Goal: Information Seeking & Learning: Check status

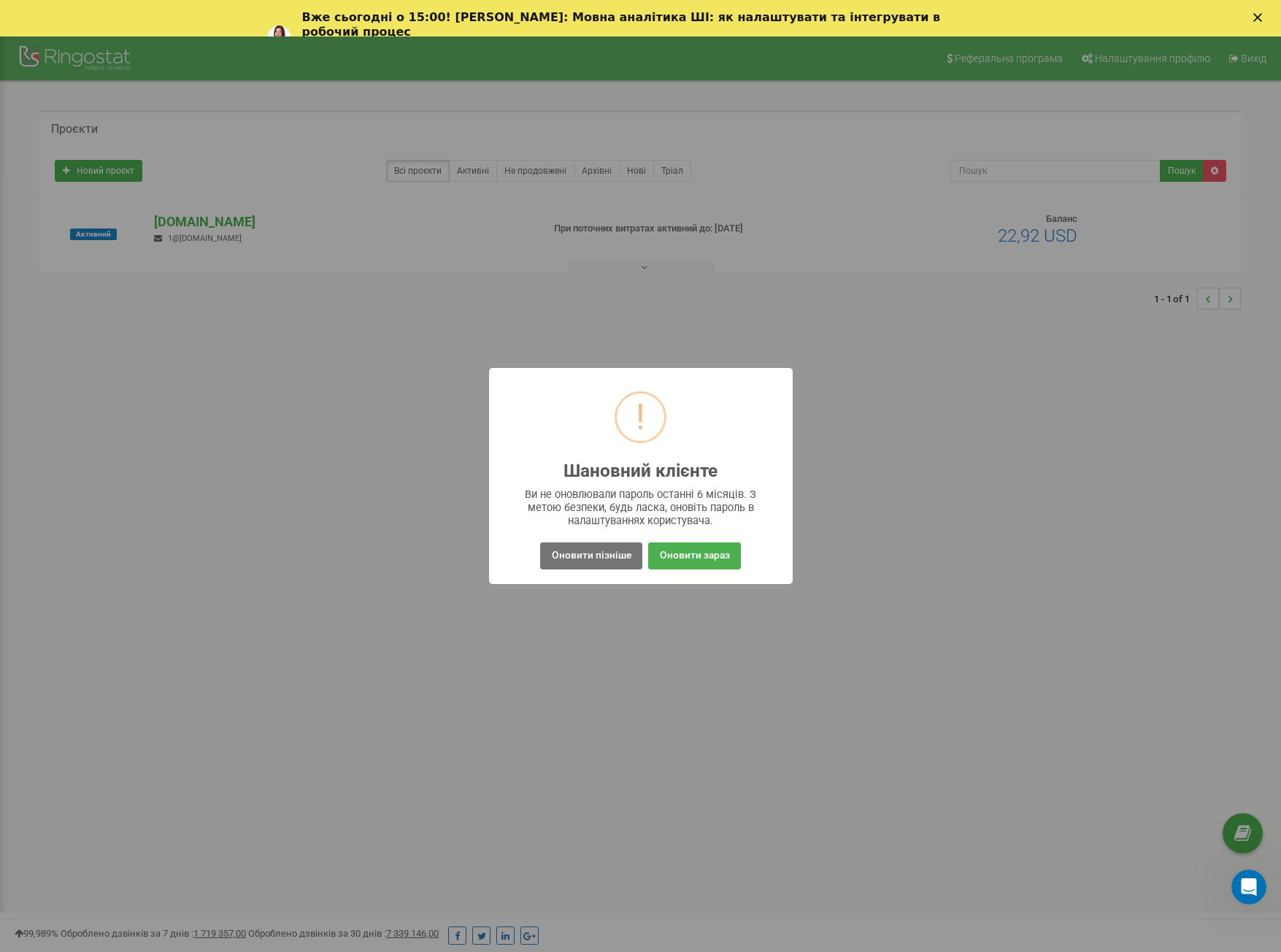
click at [769, 676] on div "! Шановний клієнте × Ви не оновлювали пароль останні 6 місяців. З метою безпеки…" at bounding box center [640, 476] width 1281 height 952
click at [734, 567] on button "Оновити зараз" at bounding box center [694, 556] width 92 height 27
click at [682, 555] on button "Оновити зараз" at bounding box center [694, 556] width 92 height 27
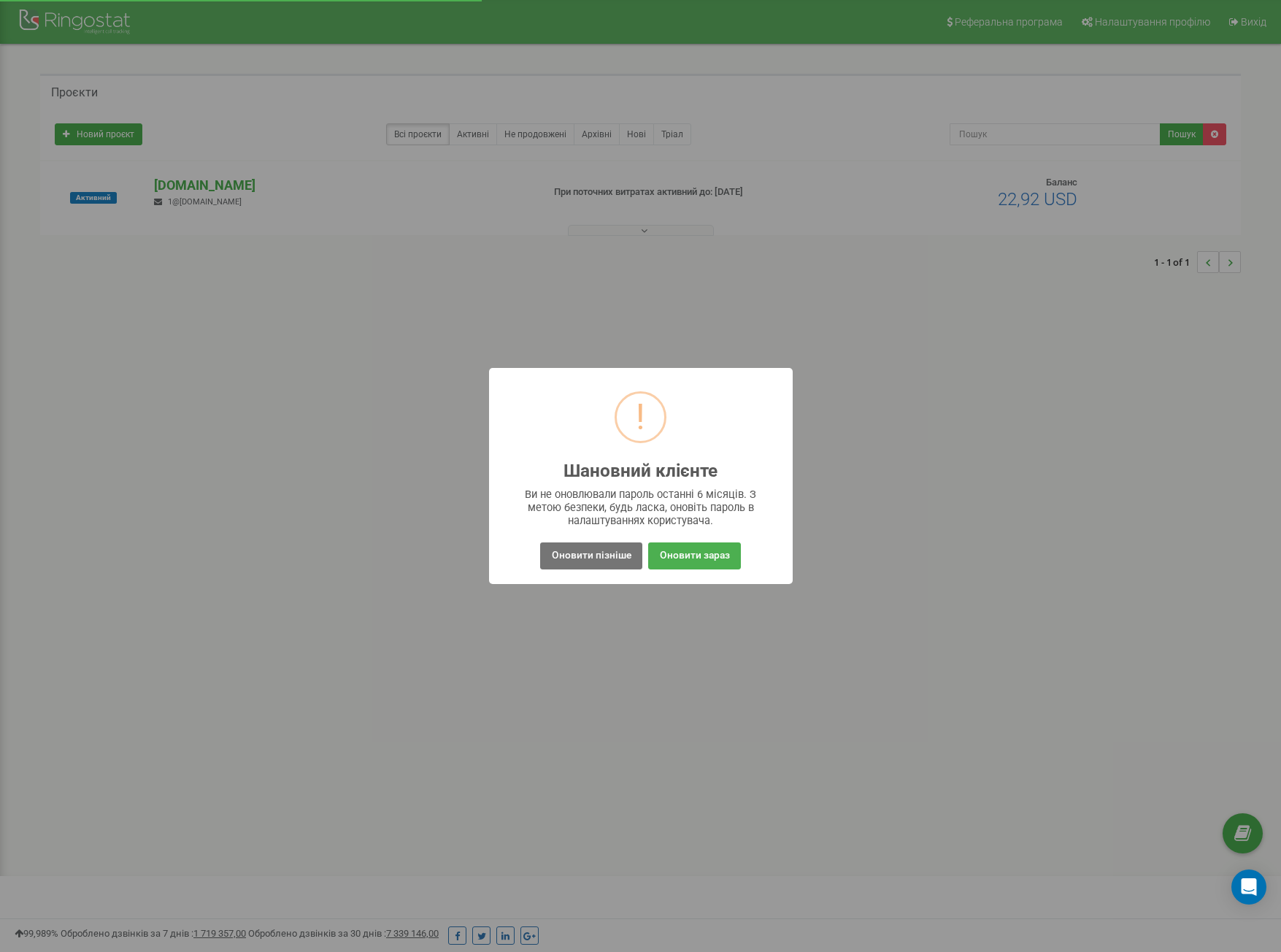
click at [303, 225] on div "! Шановний клієнте × Ви не оновлювали пароль останні 6 місяців. З метою безпеки…" at bounding box center [640, 476] width 1281 height 952
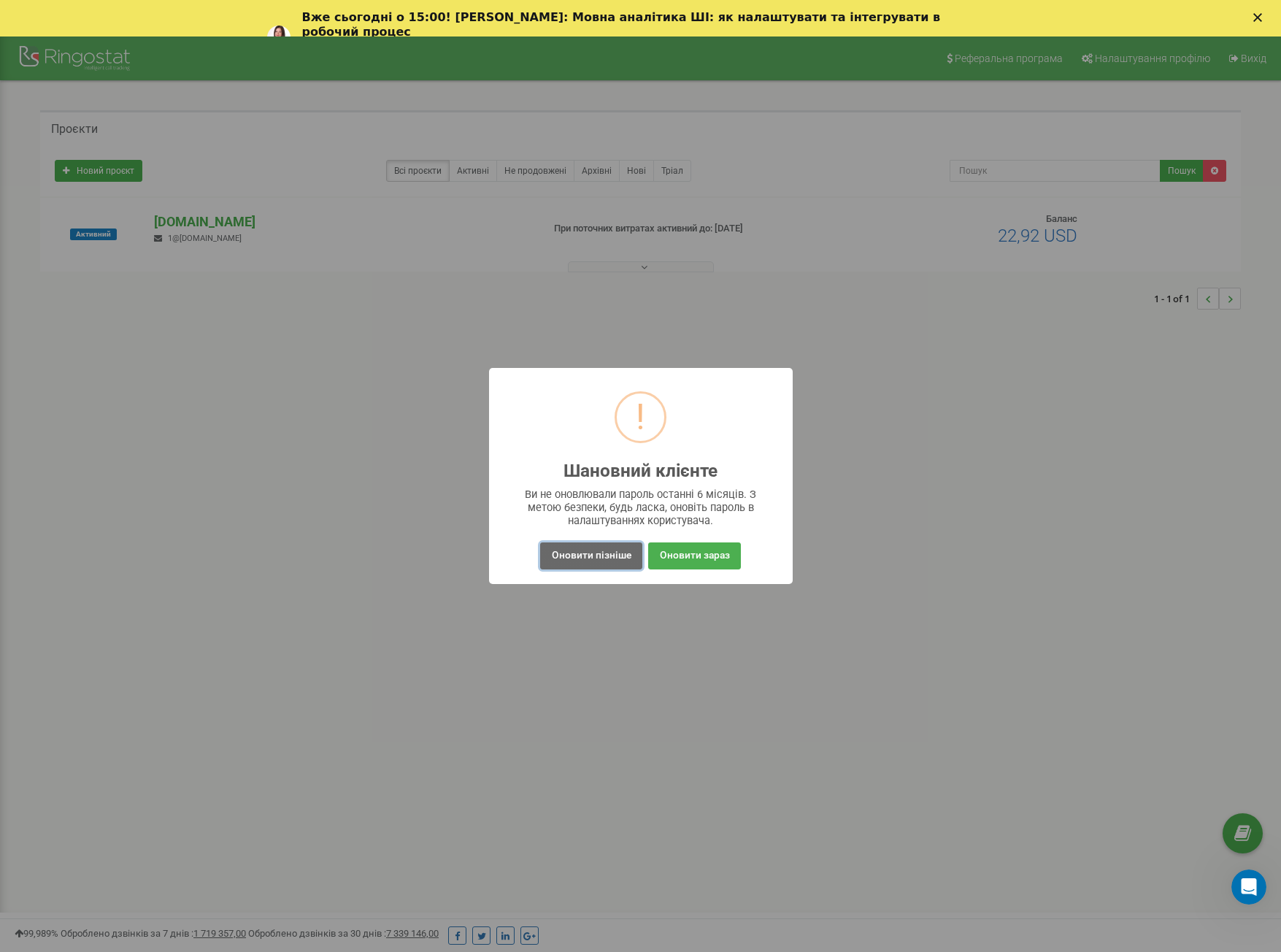
click at [603, 555] on button "Оновити пізніше" at bounding box center [591, 556] width 102 height 27
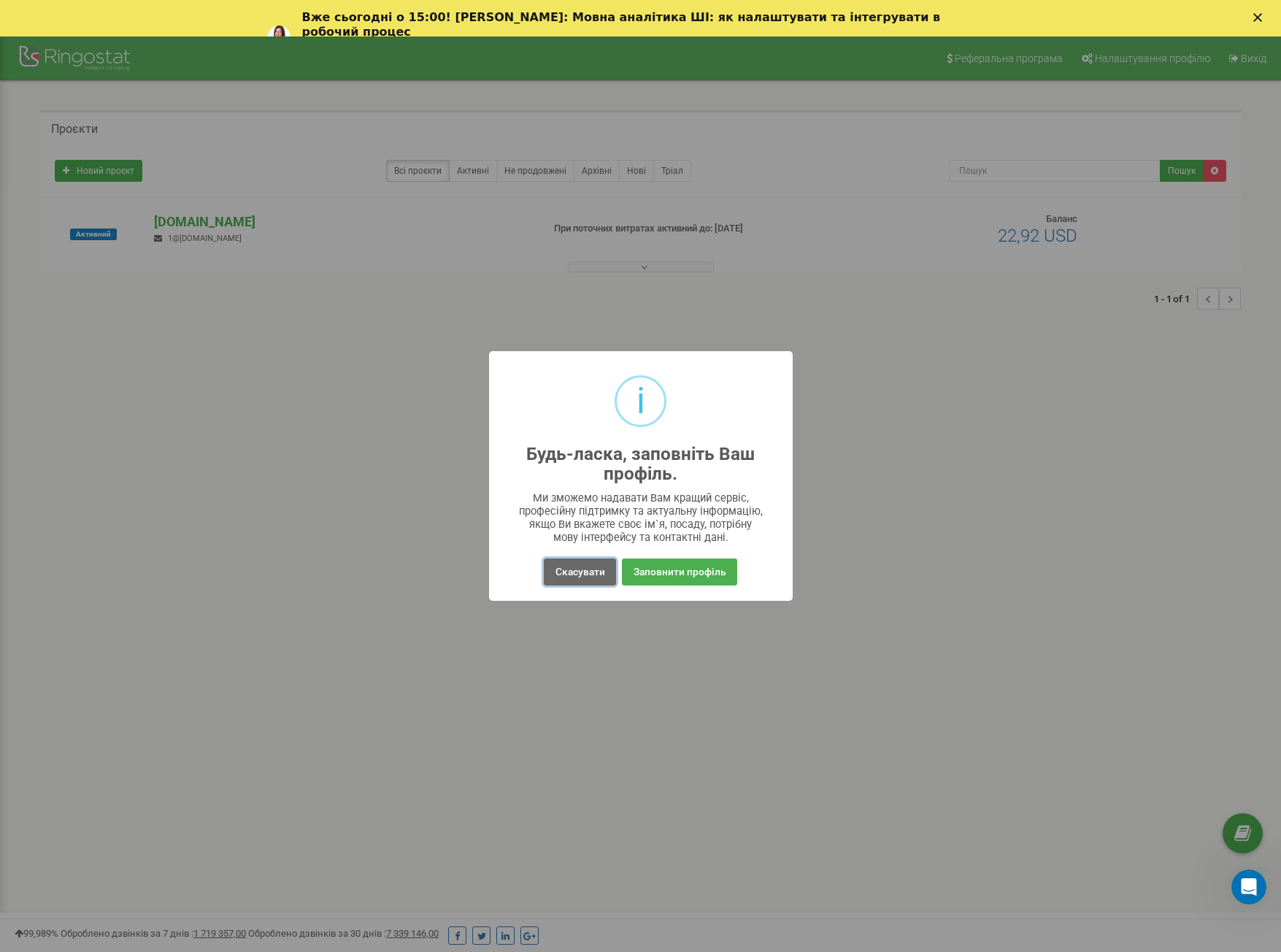
click at [582, 585] on button "Скасувати" at bounding box center [579, 572] width 71 height 27
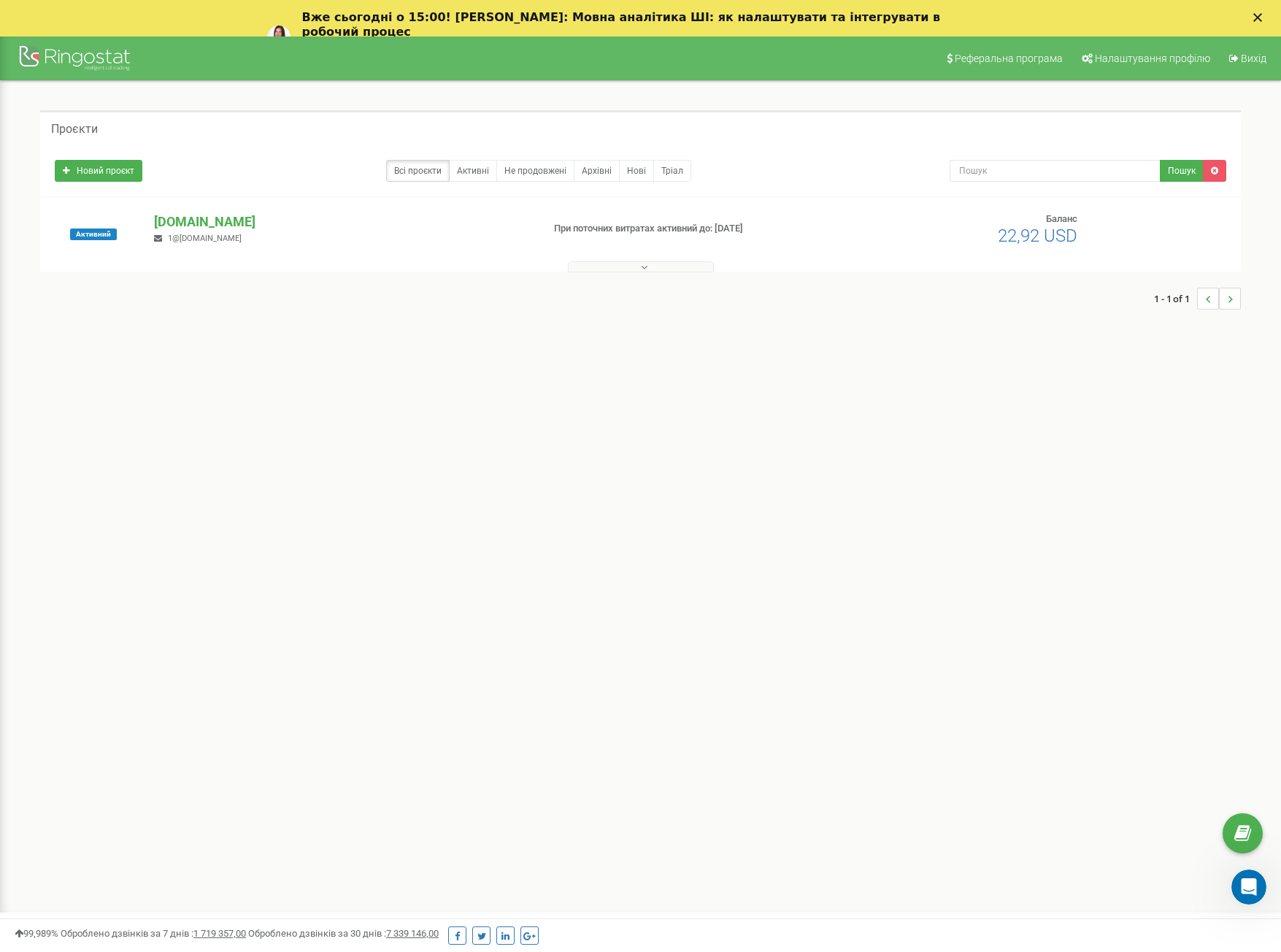
click at [159, 245] on div "Активний difreight.com 1@difreight.com При поточних витратах активний до: 20.08…" at bounding box center [641, 241] width 1194 height 58
click at [168, 220] on p "[DOMAIN_NAME]" at bounding box center [342, 222] width 376 height 19
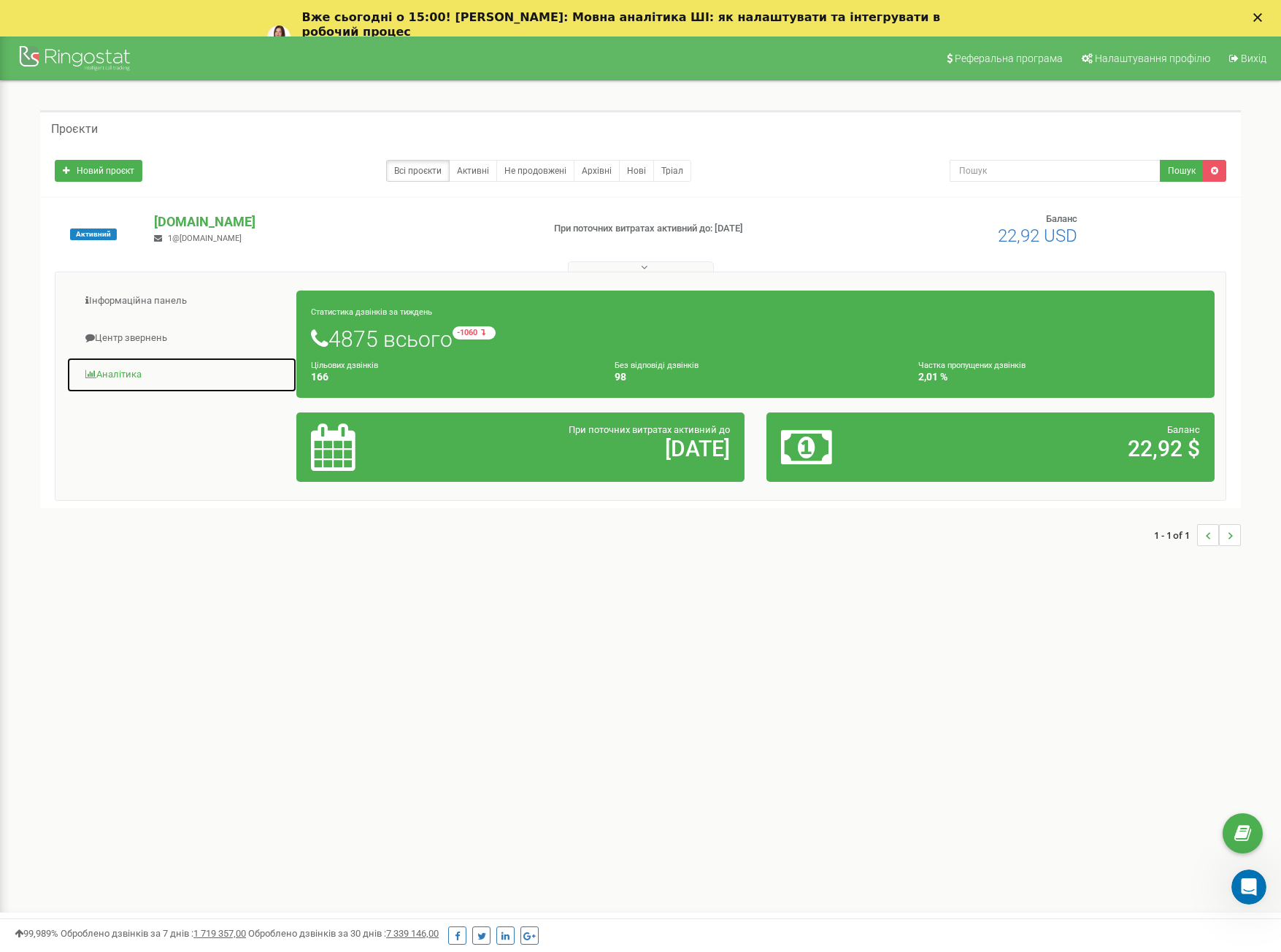
click at [138, 372] on link "Аналiтика" at bounding box center [182, 375] width 231 height 36
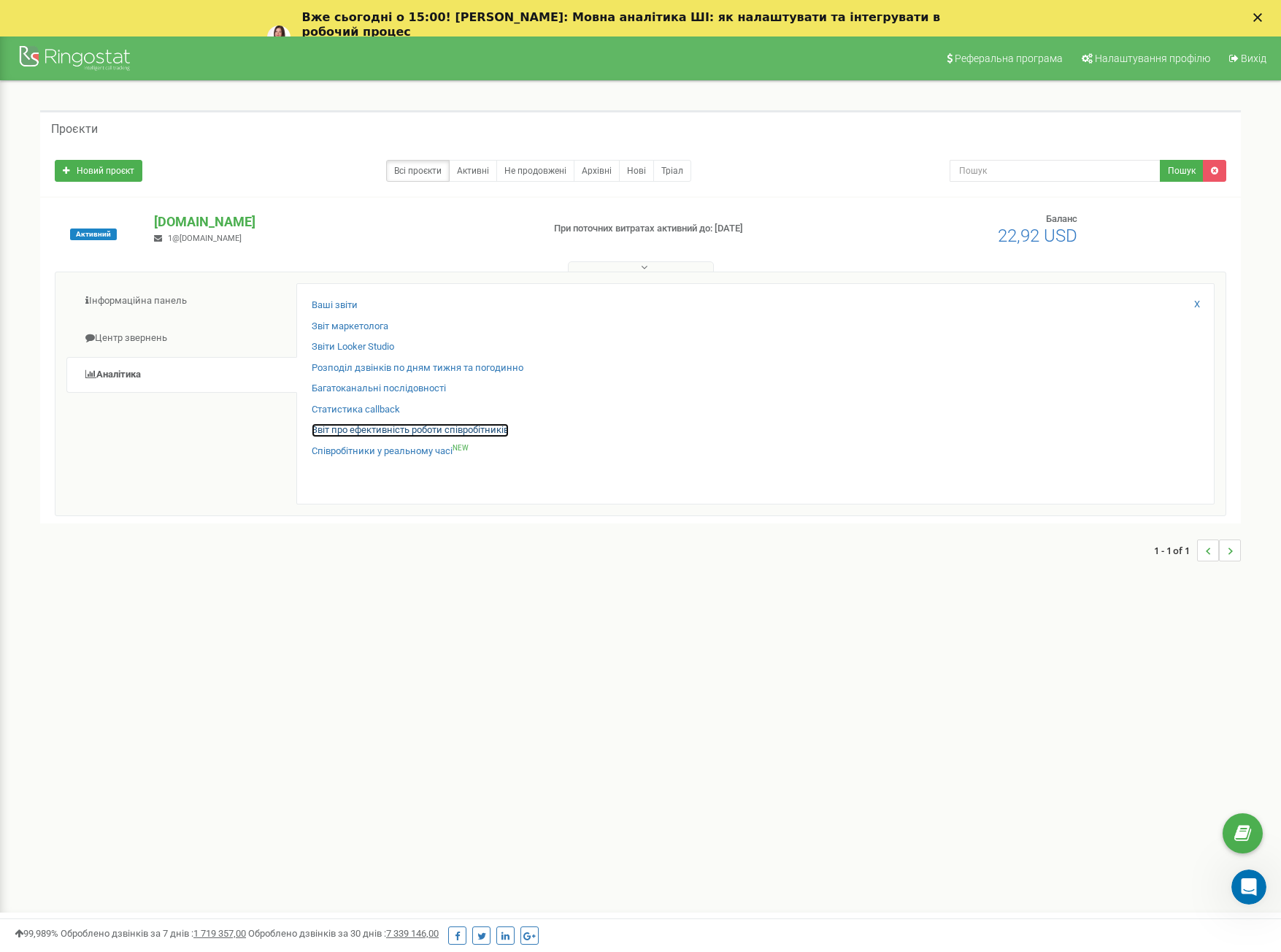
click at [359, 430] on link "Звіт про ефективність роботи співробітників" at bounding box center [410, 430] width 197 height 14
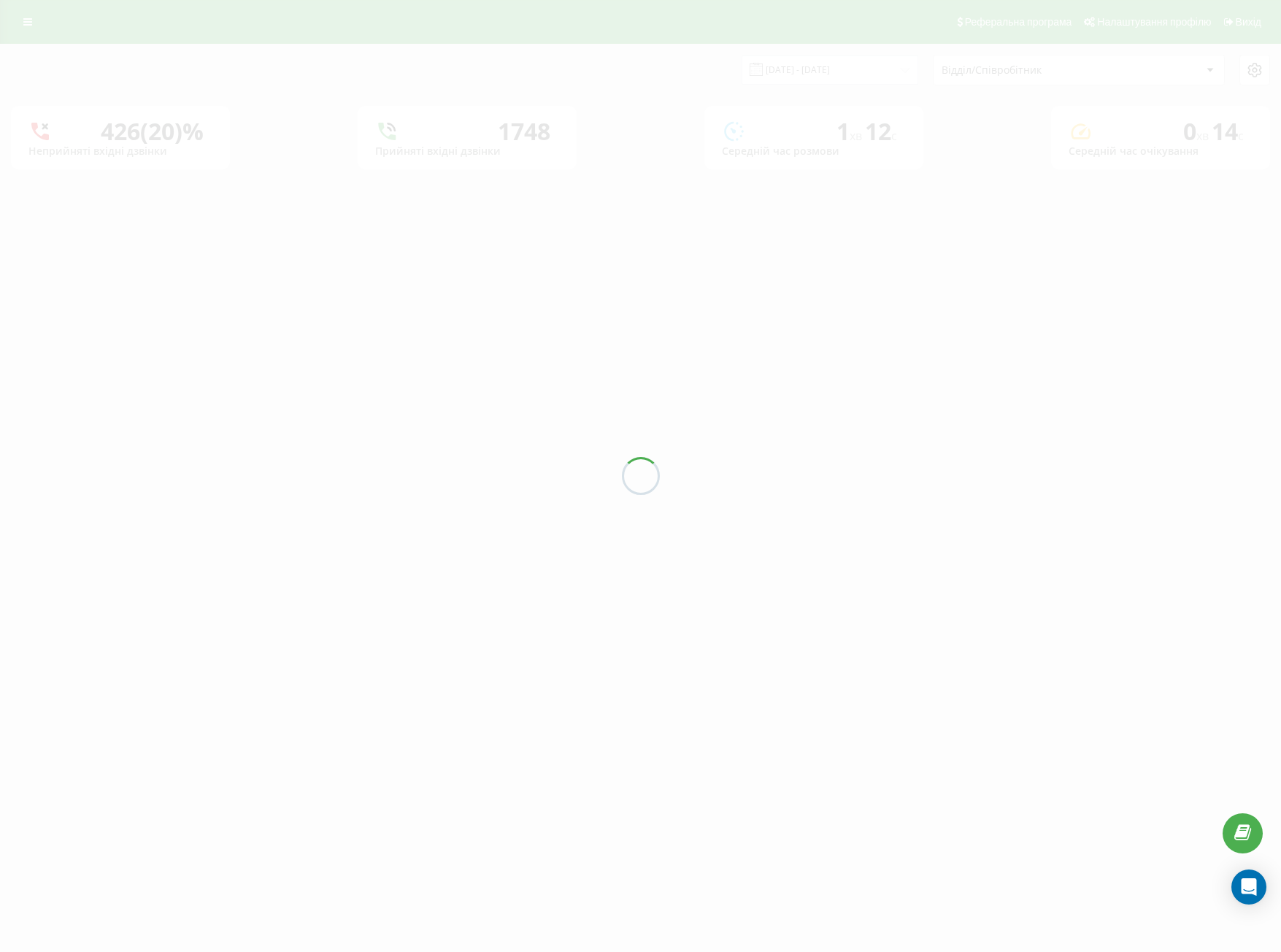
click at [847, 68] on div at bounding box center [640, 476] width 1281 height 952
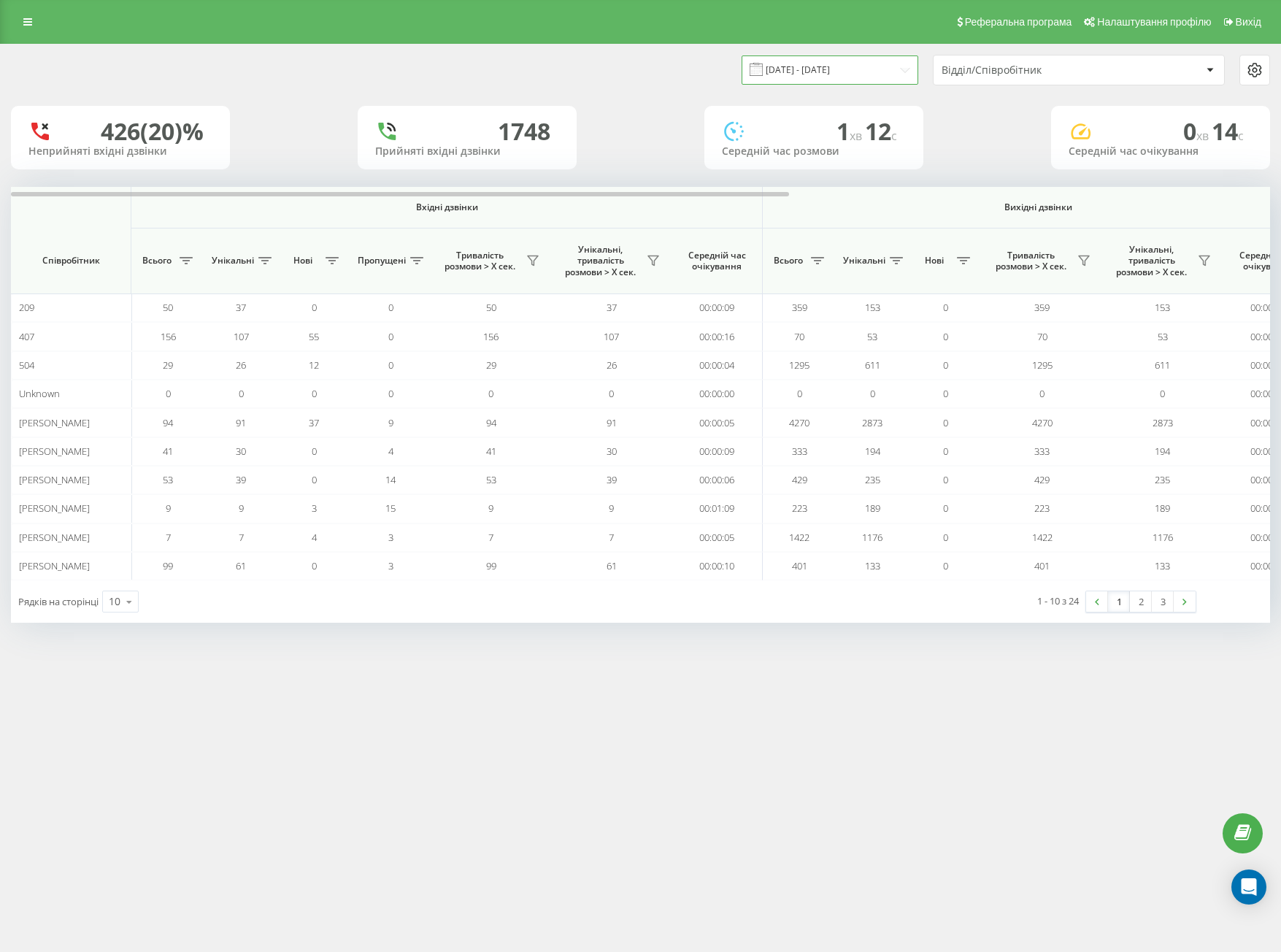
click at [852, 75] on input "19.07.2025 - 19.08.2025" at bounding box center [830, 70] width 177 height 29
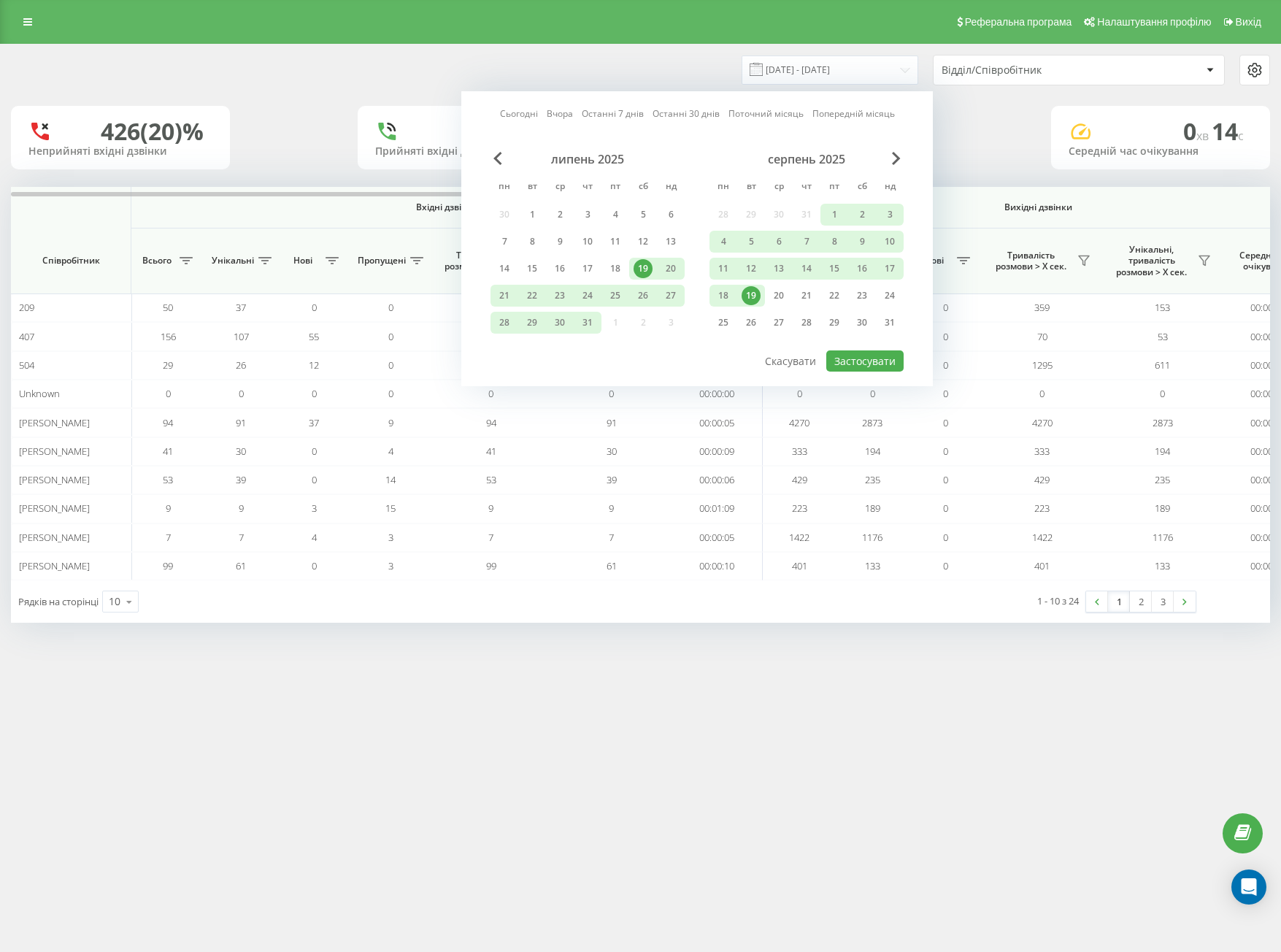
click at [757, 299] on div "19" at bounding box center [751, 295] width 19 height 19
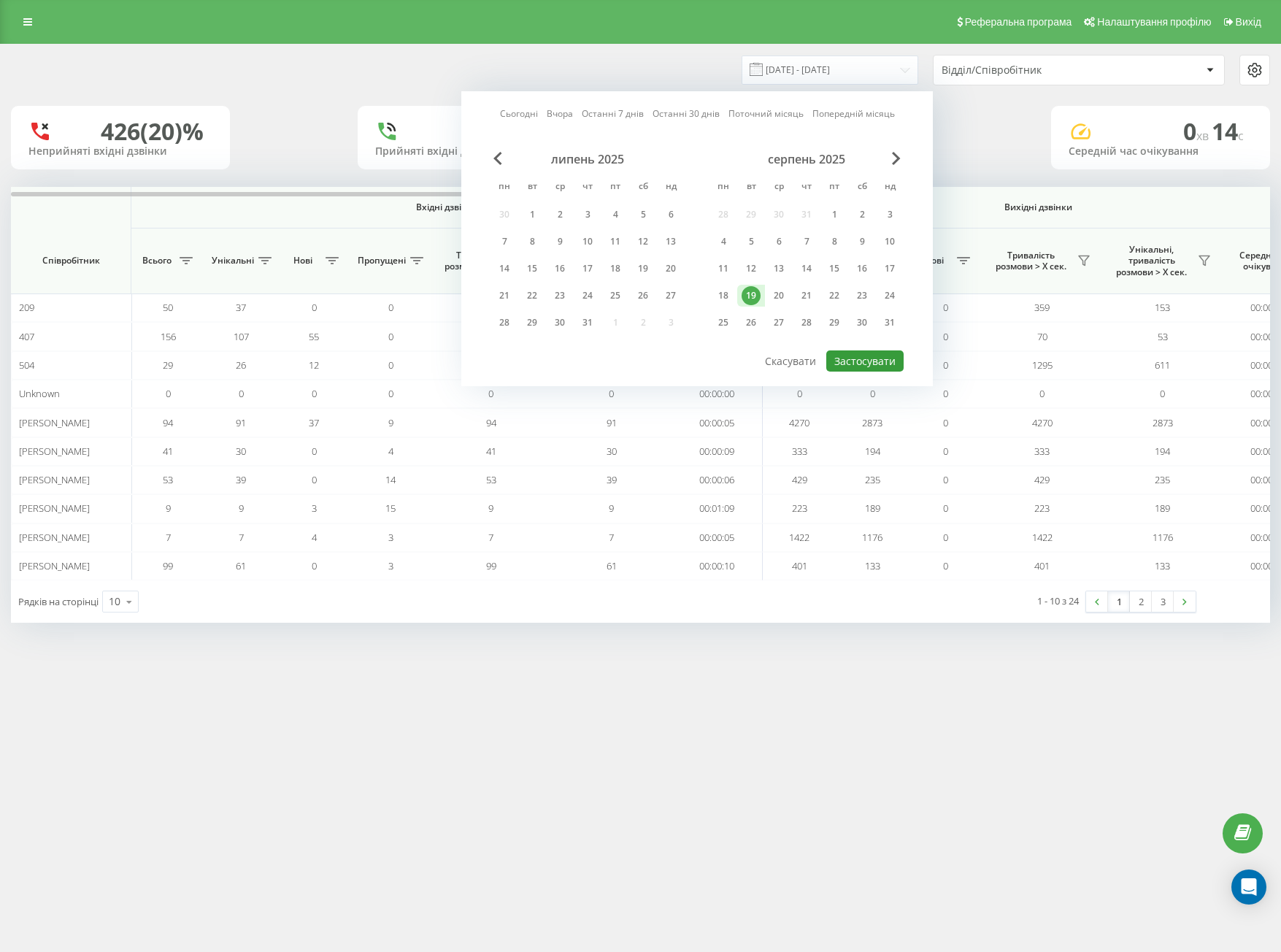
click at [859, 354] on button "Застосувати" at bounding box center [865, 361] width 77 height 21
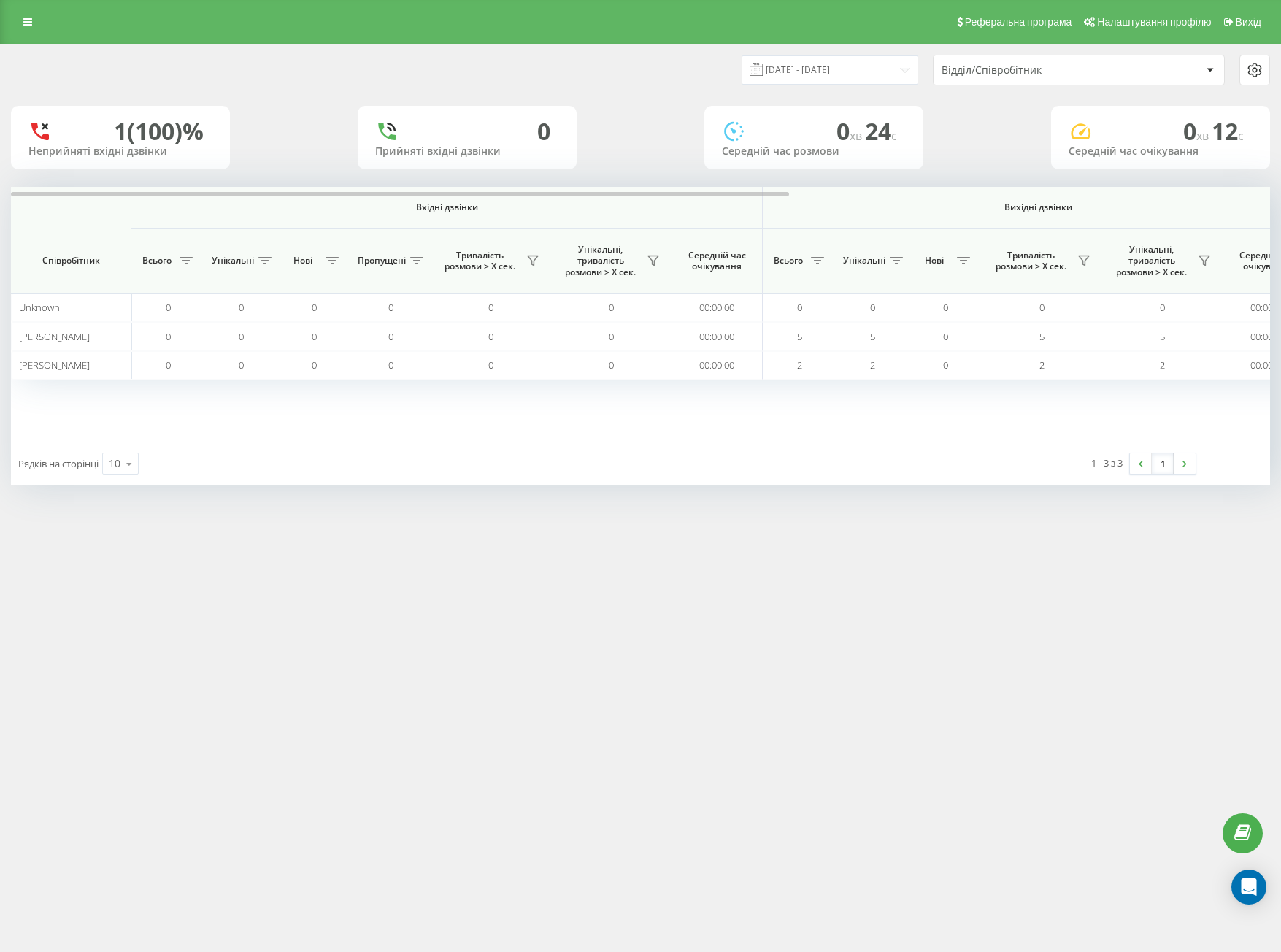
click at [1009, 49] on div "19.08.2025 - 19.08.2025 Відділ/Співробітник" at bounding box center [640, 70] width 1279 height 51
click at [1015, 64] on div "Відділ/Співробітник" at bounding box center [1078, 70] width 290 height 29
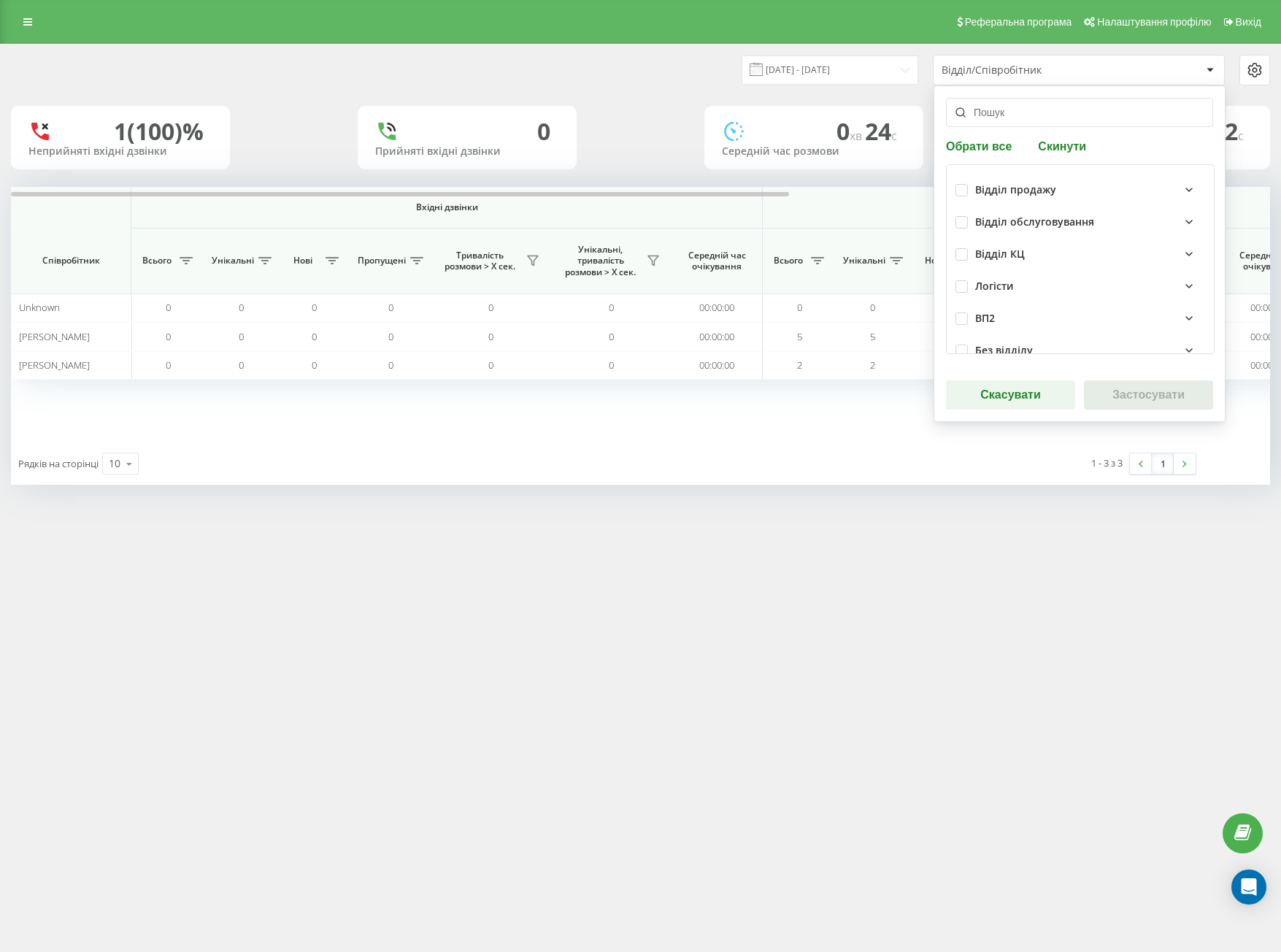
drag, startPoint x: 1013, startPoint y: 74, endPoint x: 1018, endPoint y: 107, distance: 33.4
click at [1013, 75] on div "Відділ/Співробітник" at bounding box center [1029, 71] width 174 height 12
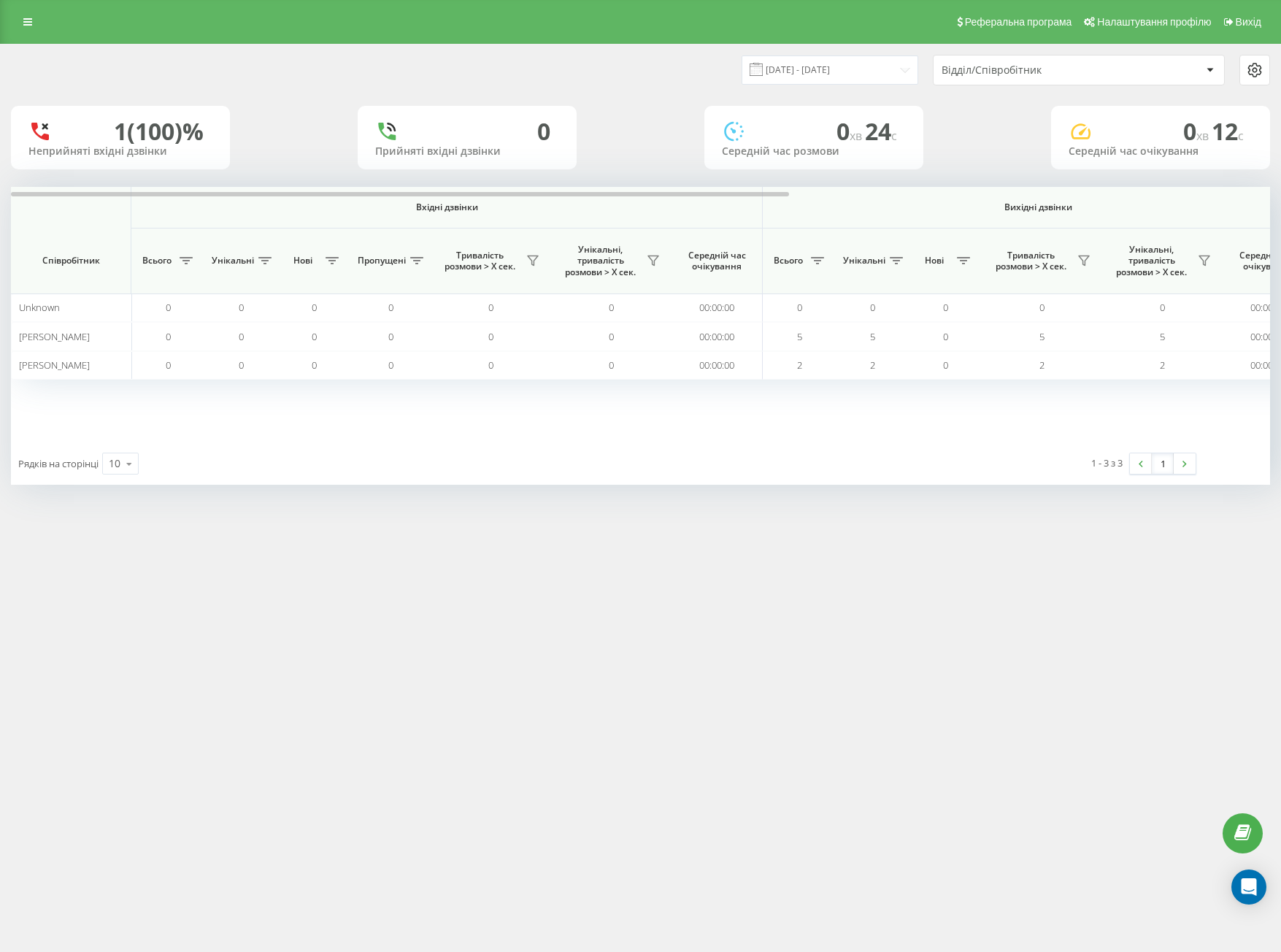
click at [1000, 66] on div "Відділ/Співробітник" at bounding box center [1029, 71] width 174 height 12
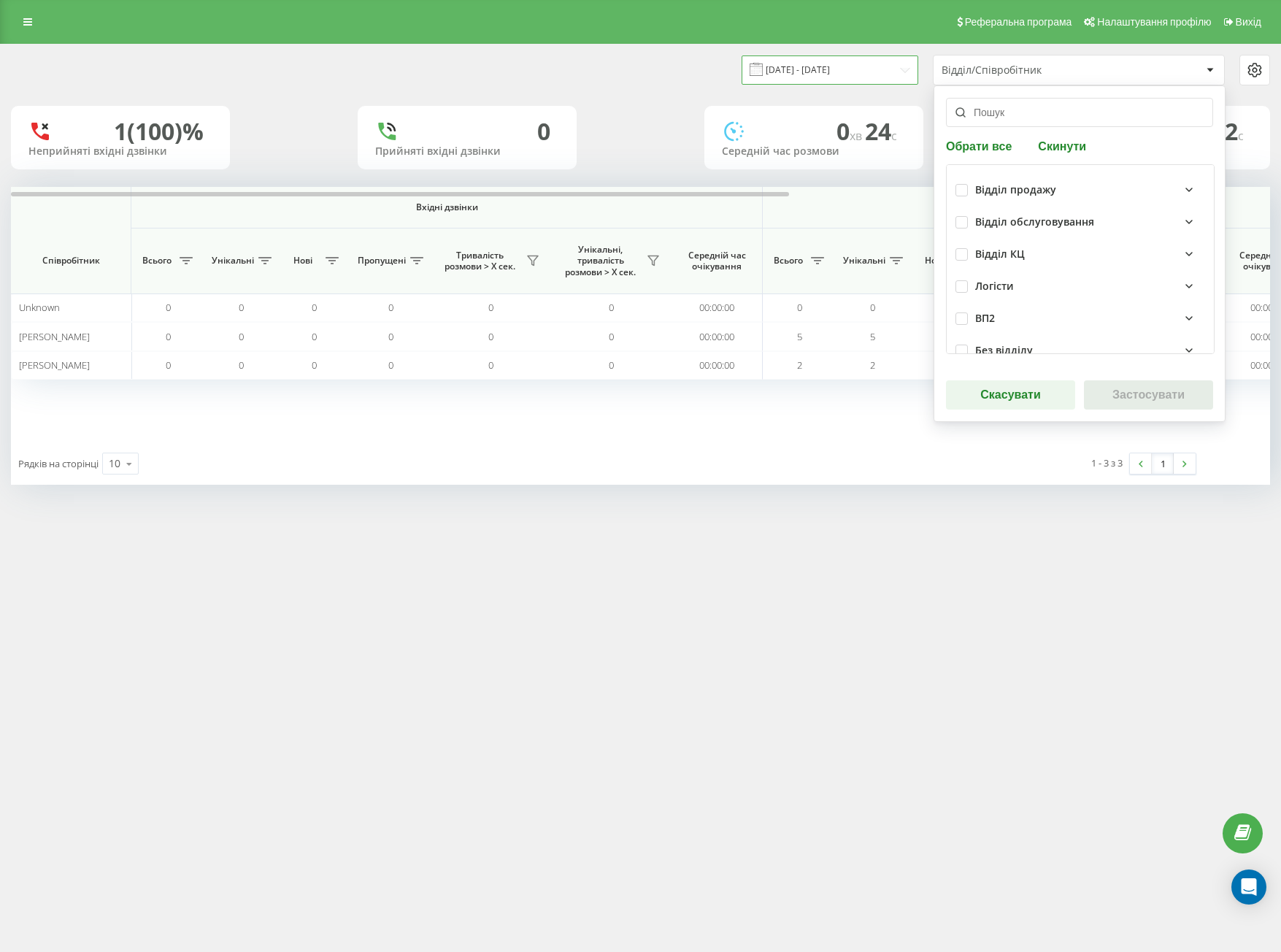
click at [859, 61] on input "19.08.2025 - 19.08.2025" at bounding box center [830, 70] width 177 height 29
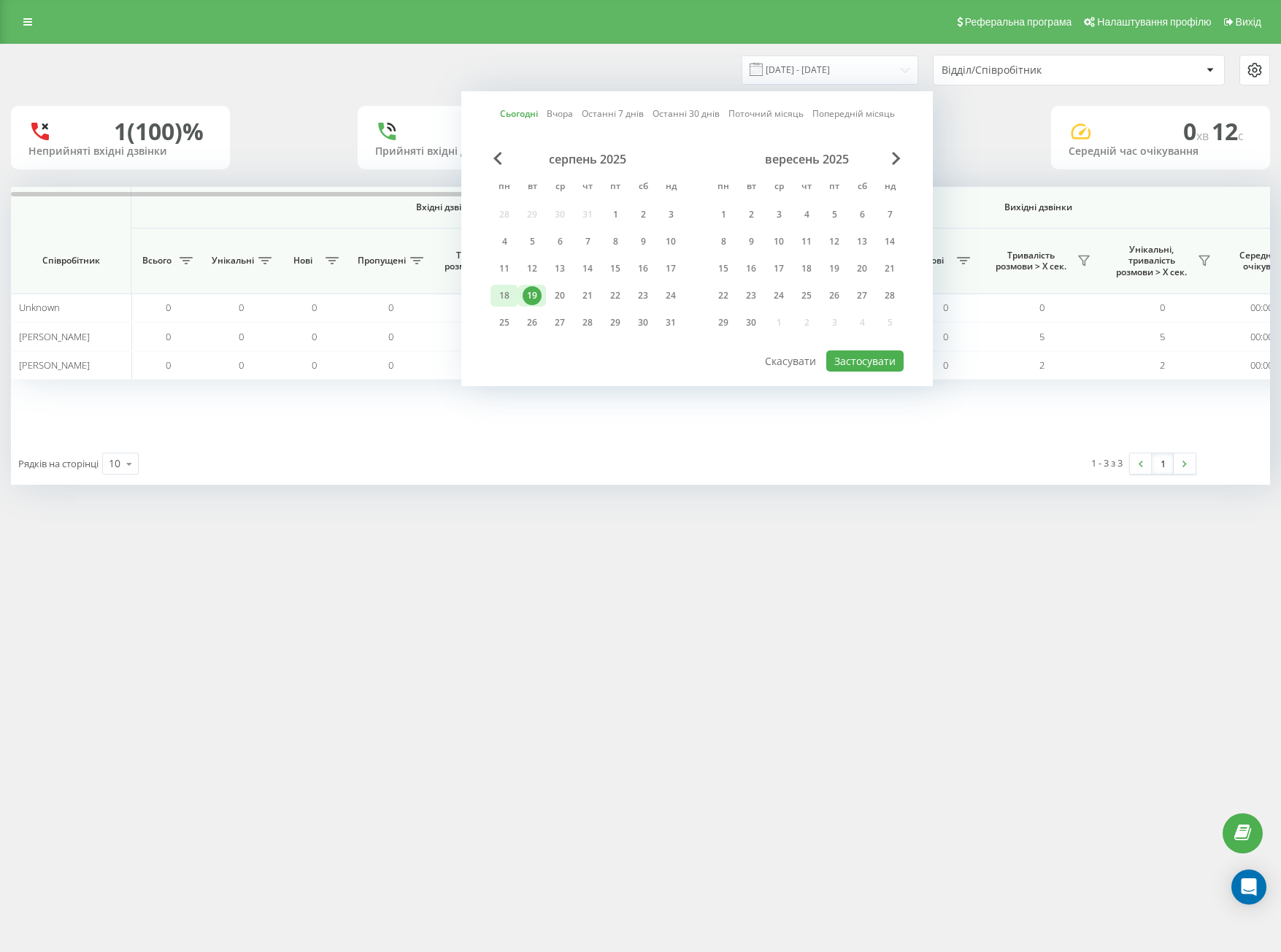
click at [502, 297] on div "18" at bounding box center [504, 295] width 19 height 19
drag, startPoint x: 885, startPoint y: 365, endPoint x: 879, endPoint y: 355, distance: 11.7
click at [884, 364] on button "Застосувати" at bounding box center [865, 361] width 77 height 21
type input "18.08.2025 - 18.08.2025"
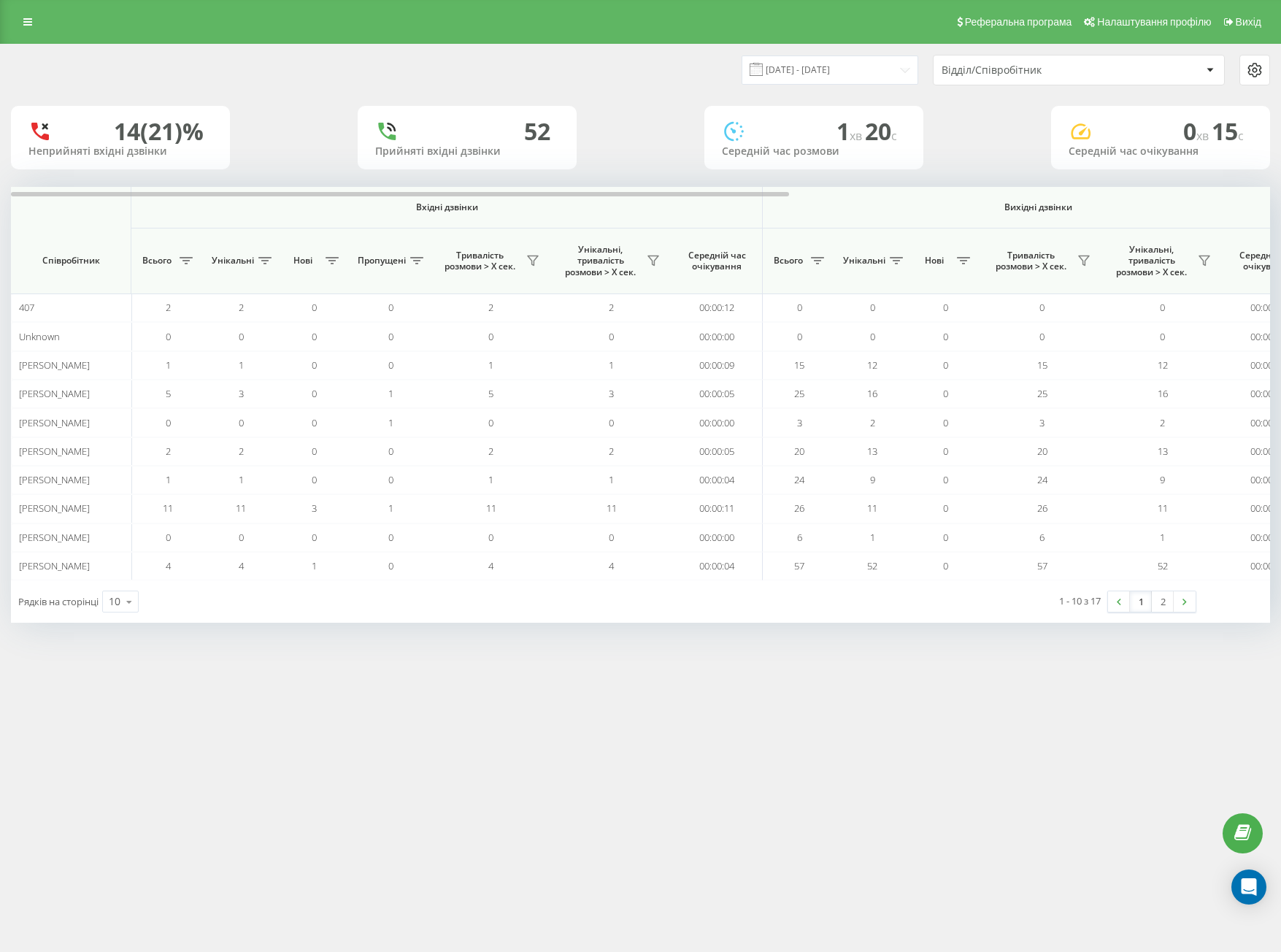
click at [1006, 78] on div "Відділ/Співробітник" at bounding box center [1078, 70] width 290 height 29
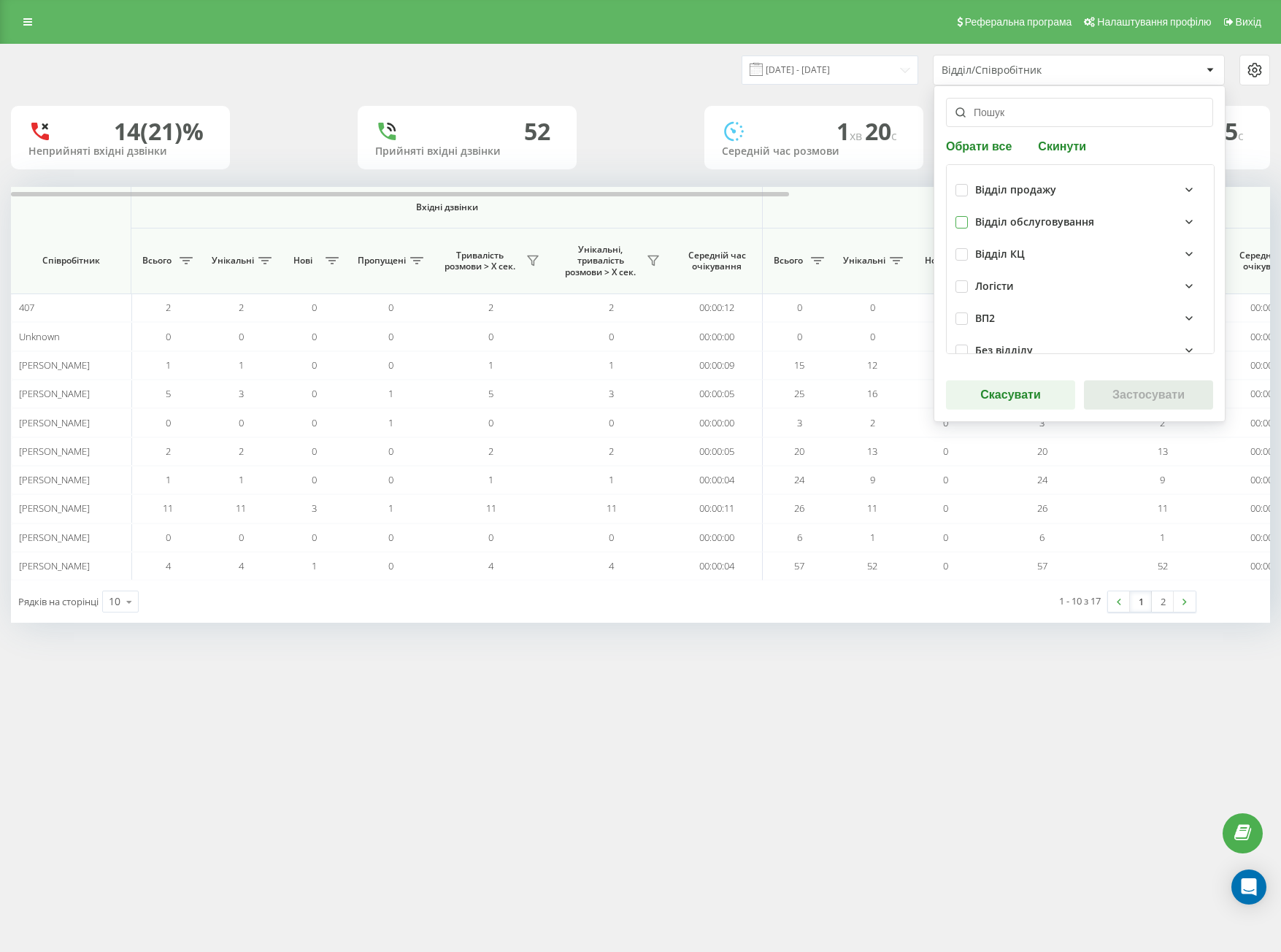
click at [962, 216] on label at bounding box center [962, 216] width 12 height 0
checkbox input "true"
click at [1191, 399] on button "Застосувати" at bounding box center [1148, 394] width 129 height 29
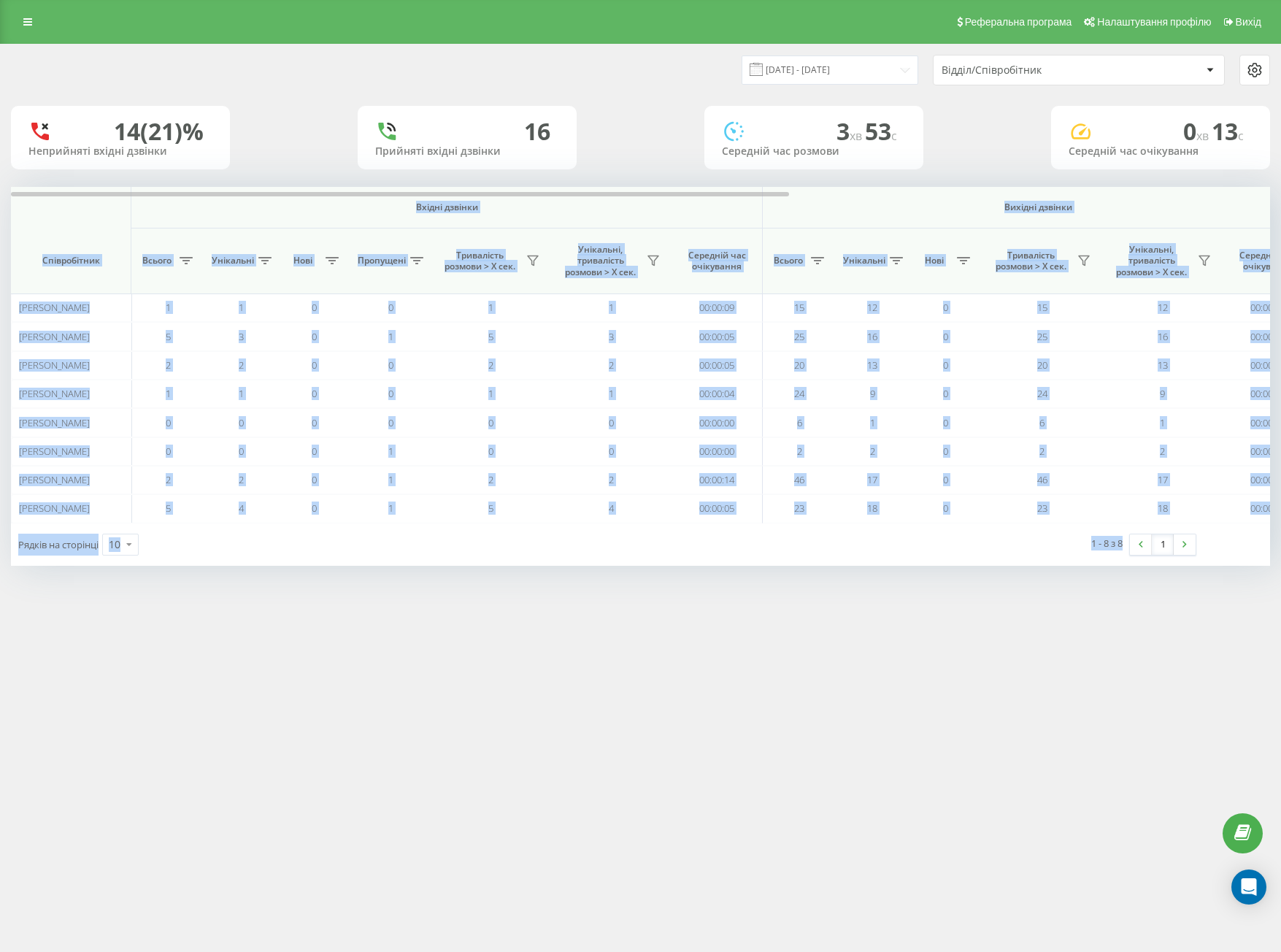
drag, startPoint x: 101, startPoint y: 214, endPoint x: 1232, endPoint y: 593, distance: 1192.8
click at [1255, 603] on div "Реферальна програма Налаштування профілю Вихід 18.08.2025 - 18.08.2025 Відділ/С…" at bounding box center [640, 476] width 1281 height 952
copy div "Вхідні дзвінки Вихідні дзвінки Всі дзвінки Співробітник Всього Унікальні Нові П…"
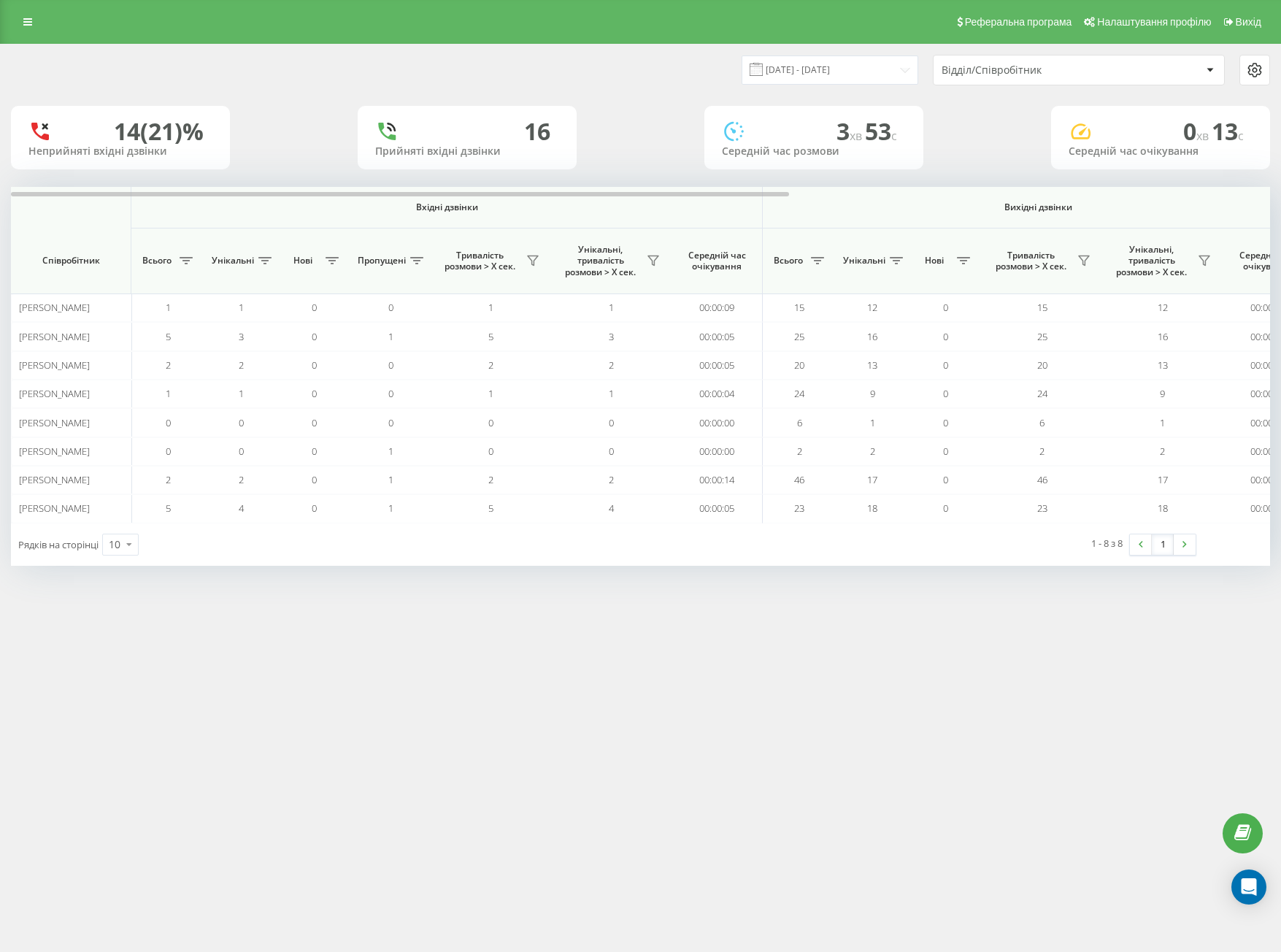
click at [976, 68] on div "Відділ/Співробітник" at bounding box center [1029, 71] width 174 height 12
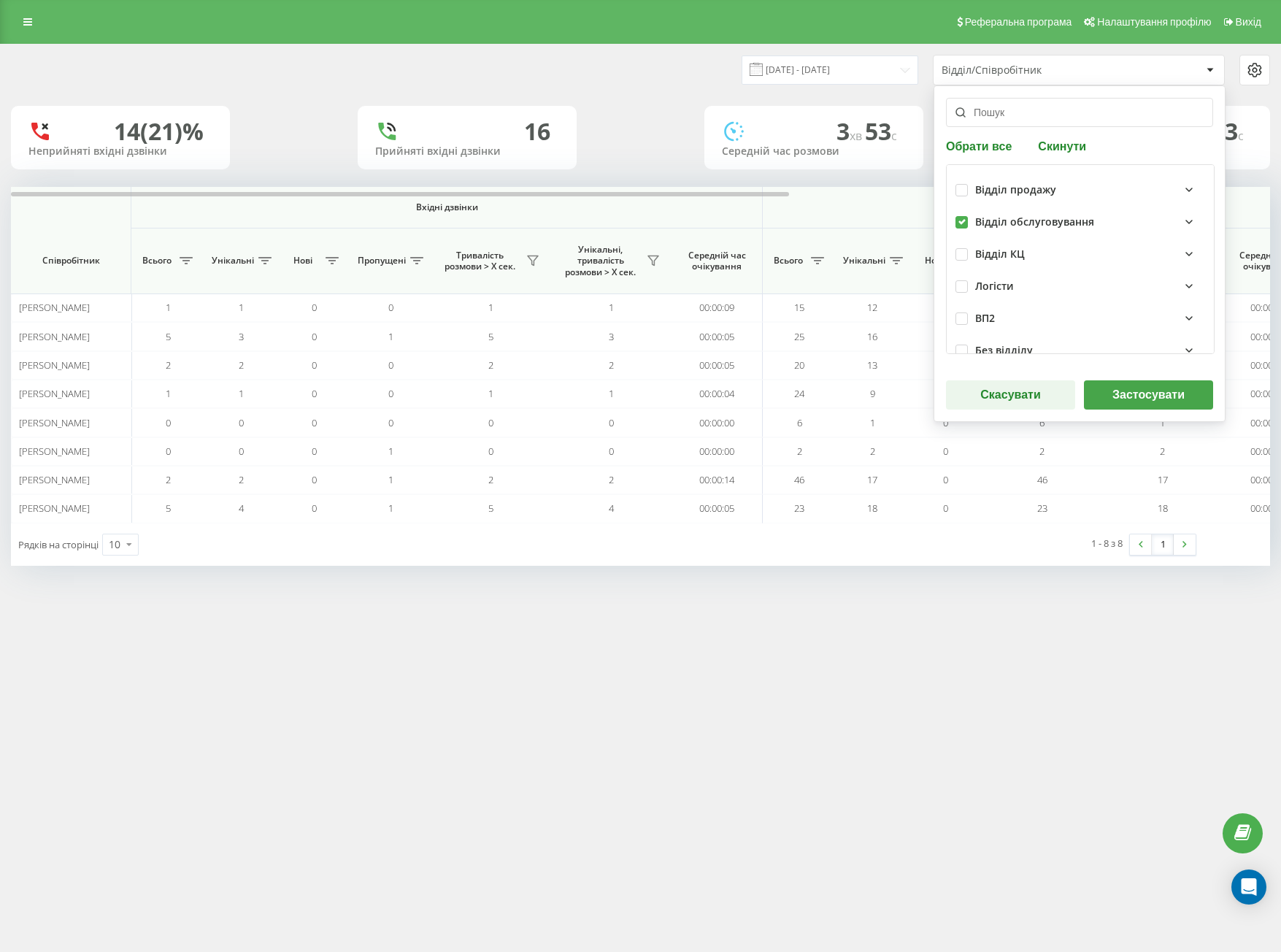
click at [1126, 391] on button "Застосувати" at bounding box center [1148, 394] width 129 height 29
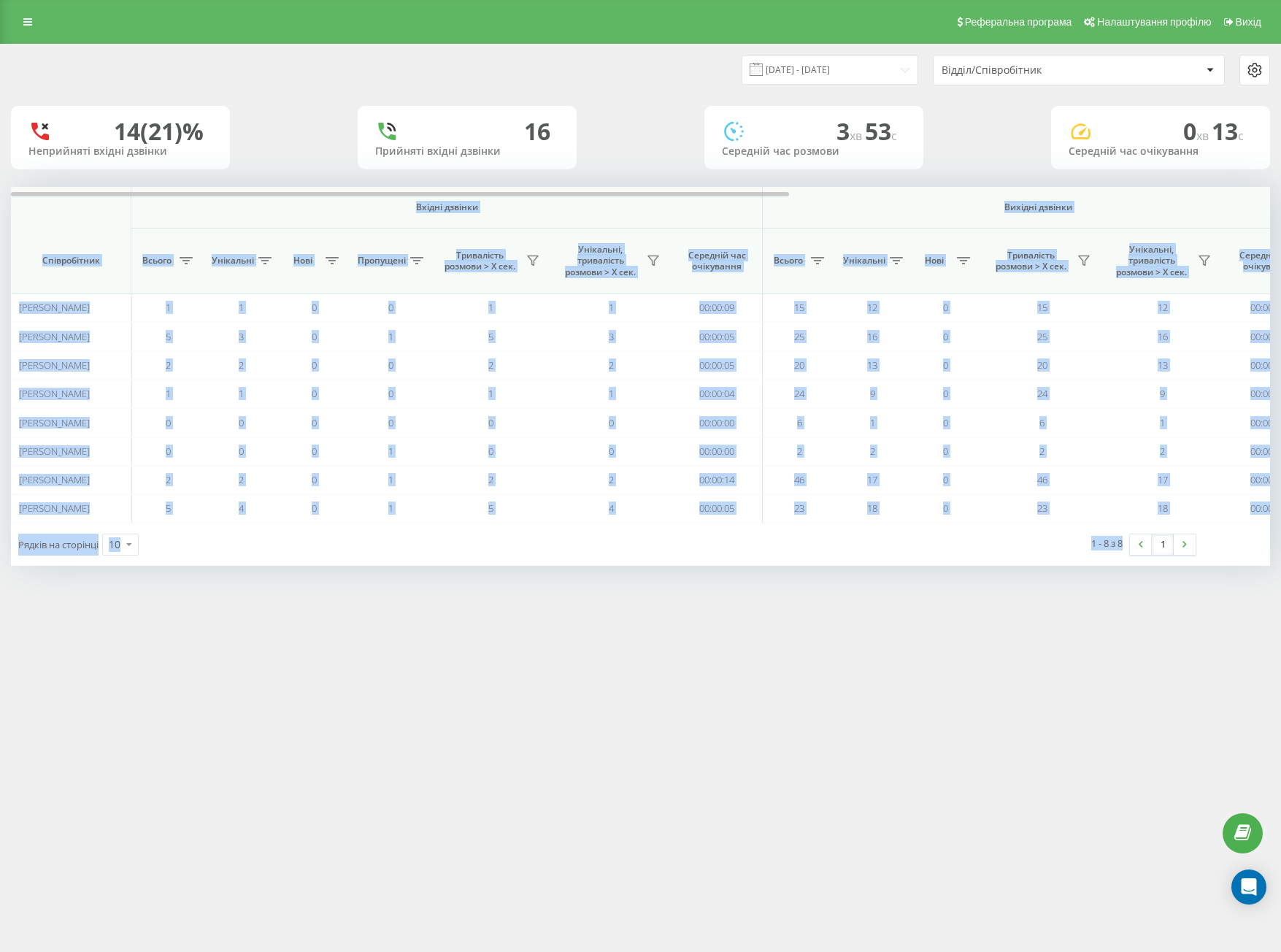
drag, startPoint x: 40, startPoint y: 206, endPoint x: 1173, endPoint y: 587, distance: 1195.3
click at [1179, 587] on div "18.08.2025 - 18.08.2025 Відділ/Співробітник 14 (21)% Неприйняті вхідні дзвінки …" at bounding box center [640, 319] width 1281 height 551
copy div "Вхідні дзвінки Вихідні дзвінки Всі дзвінки Співробітник Всього Унікальні Нові П…"
